Goal: Find specific page/section: Find specific page/section

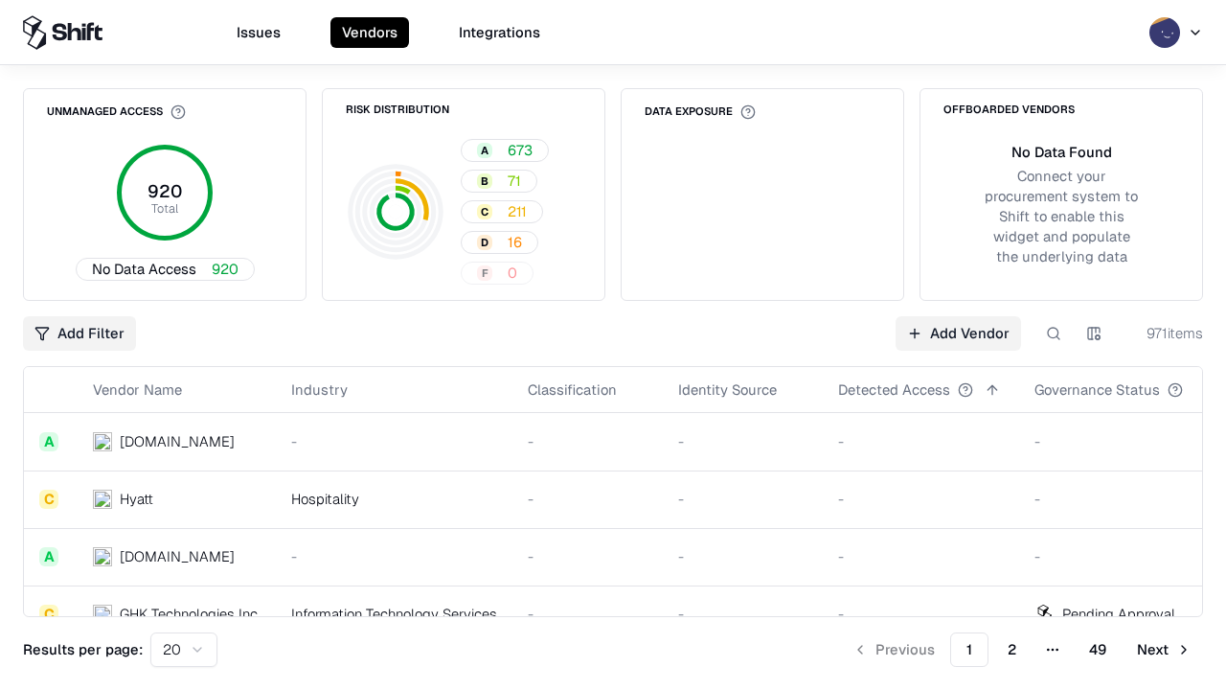
click at [1094, 333] on html "Issues Vendors Integrations Unmanaged Access 920 Total No Data Access 920 Risk …" at bounding box center [613, 345] width 1226 height 690
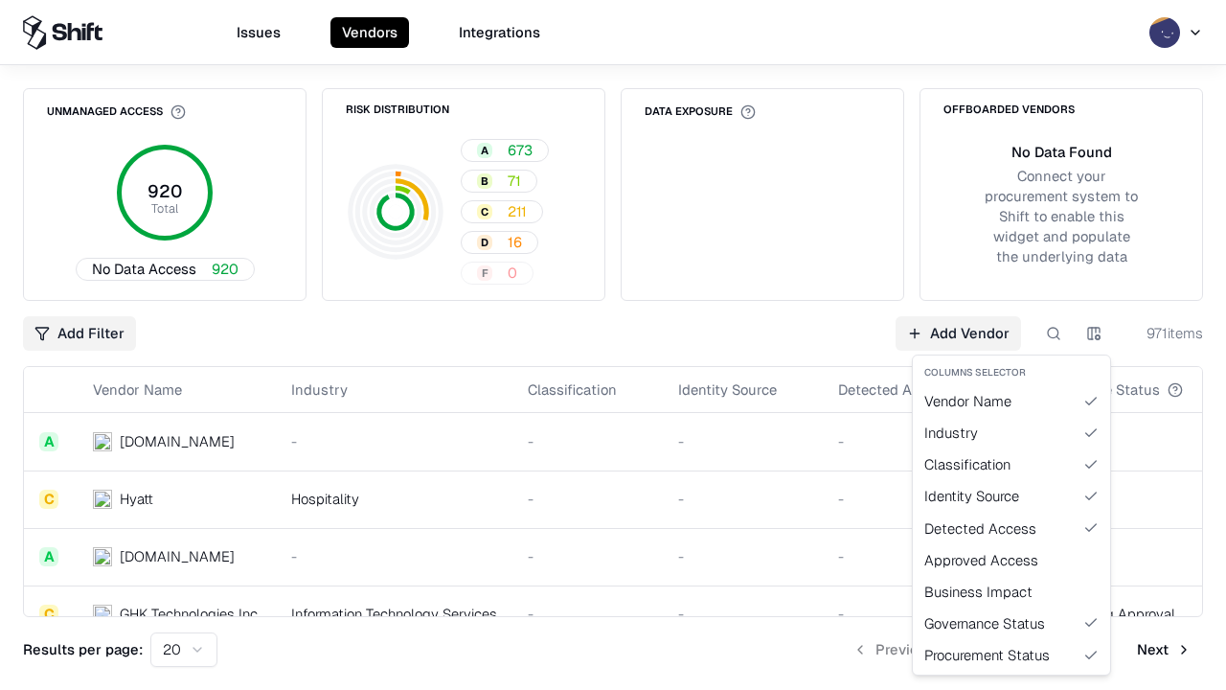
click at [613, 345] on html "Issues Vendors Integrations Unmanaged Access 920 Total No Data Access 920 Risk …" at bounding box center [613, 345] width 1226 height 690
click at [1094, 333] on html "Issues Vendors Integrations Unmanaged Access 920 Total No Data Access 920 Risk …" at bounding box center [613, 345] width 1226 height 690
click at [1012, 400] on div "Vendor Name" at bounding box center [1012, 401] width 190 height 32
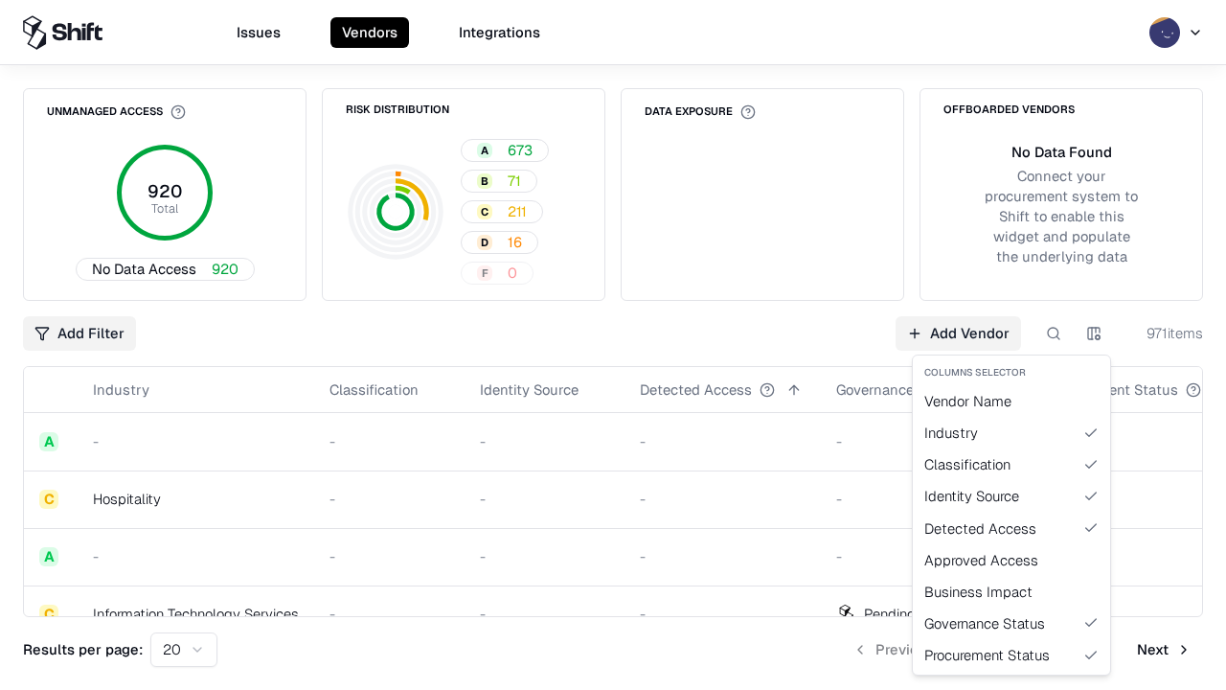
click at [1094, 333] on html "Issues Vendors Integrations Unmanaged Access 920 Total No Data Access 920 Risk …" at bounding box center [613, 345] width 1226 height 690
click at [1012, 400] on div "Vendor Name" at bounding box center [1012, 401] width 190 height 32
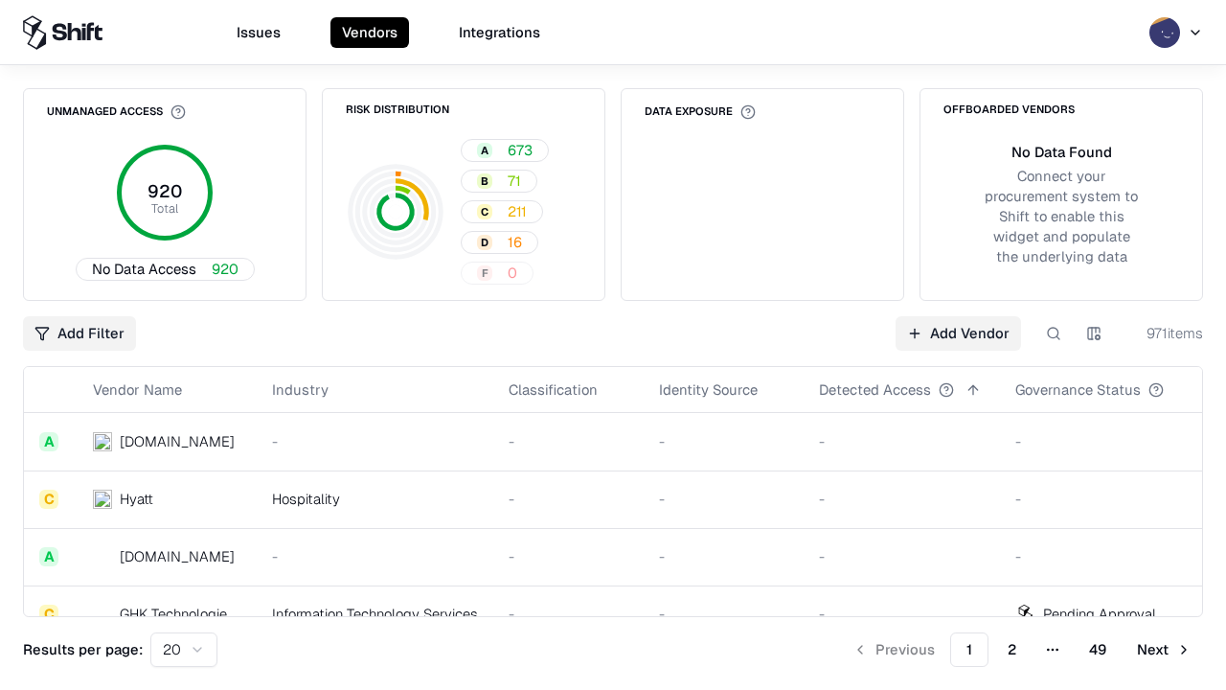
click at [1094, 333] on html "Issues Vendors Integrations Unmanaged Access 920 Total No Data Access 920 Risk …" at bounding box center [613, 345] width 1226 height 690
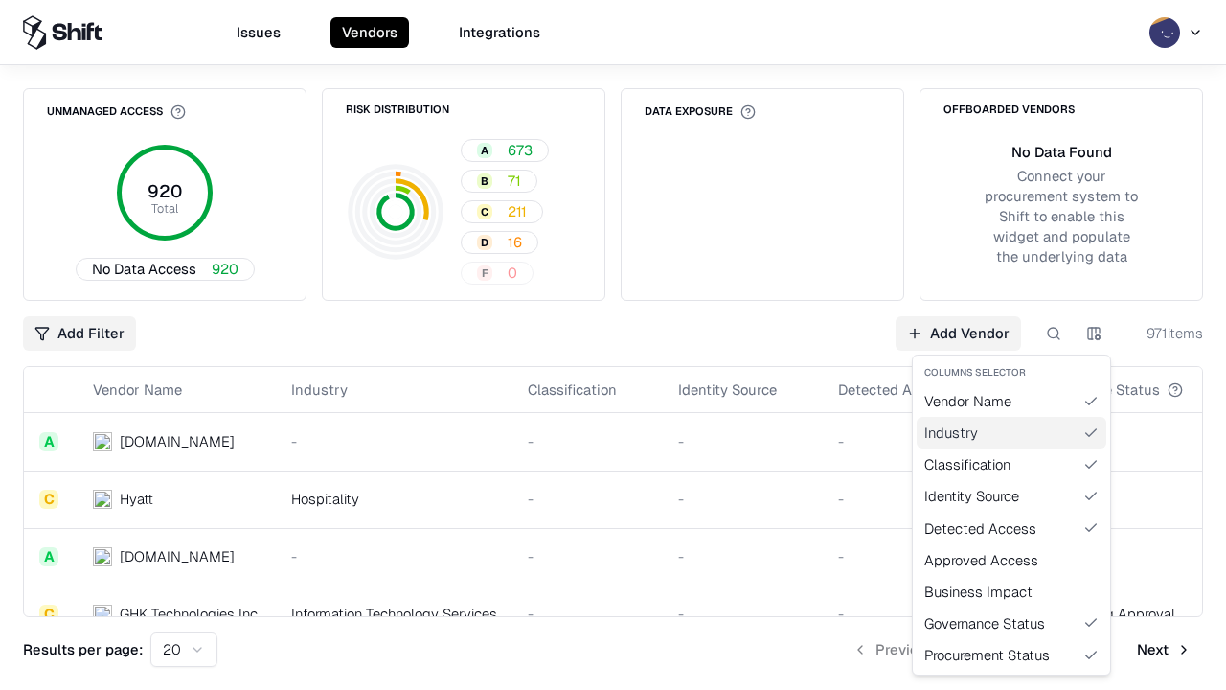
click at [1012, 432] on div "Industry" at bounding box center [1012, 433] width 190 height 32
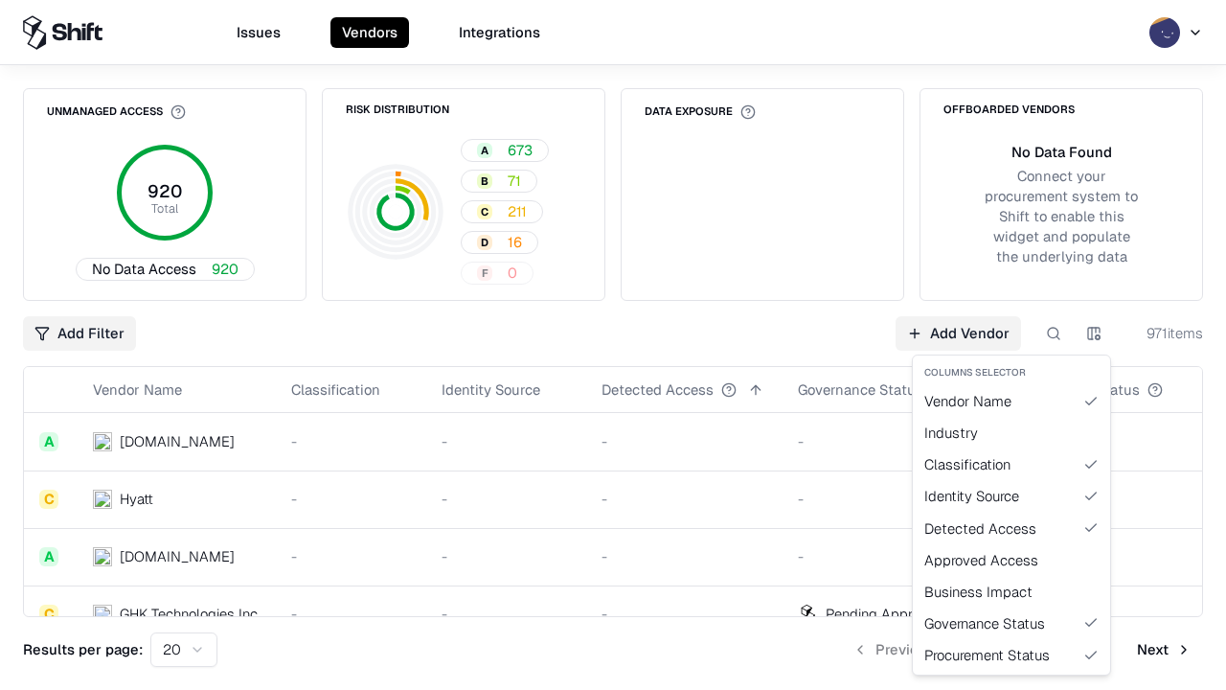
click at [1094, 333] on html "Issues Vendors Integrations Unmanaged Access 920 Total No Data Access 920 Risk …" at bounding box center [613, 345] width 1226 height 690
click at [1012, 432] on div "Industry" at bounding box center [1012, 433] width 190 height 32
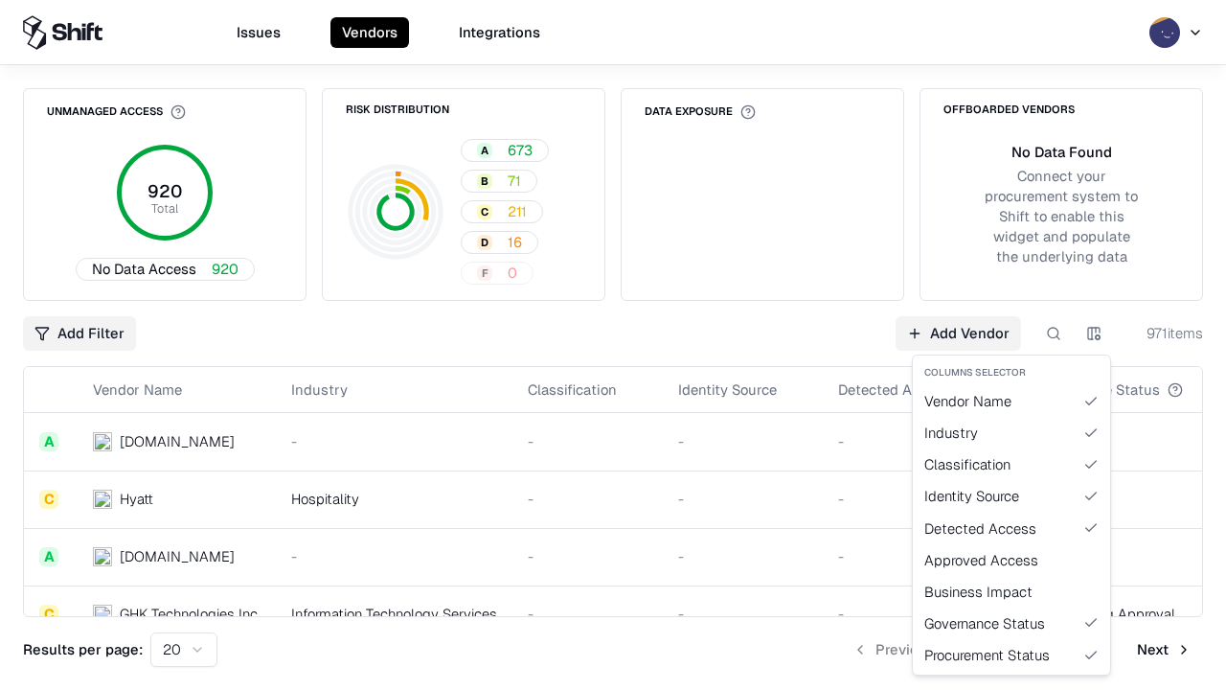
click at [1094, 333] on html "Issues Vendors Integrations Unmanaged Access 920 Total No Data Access 920 Risk …" at bounding box center [613, 345] width 1226 height 690
click at [1012, 464] on div "Classification" at bounding box center [1012, 464] width 190 height 32
click at [1094, 333] on html "Issues Vendors Integrations Unmanaged Access 920 Total No Data Access 920 Risk …" at bounding box center [613, 345] width 1226 height 690
click at [1012, 464] on div "Classification" at bounding box center [1012, 464] width 190 height 32
click at [1094, 333] on html "Issues Vendors Integrations Unmanaged Access 920 Total No Data Access 920 Risk …" at bounding box center [613, 345] width 1226 height 690
